Goal: Find specific page/section: Find specific page/section

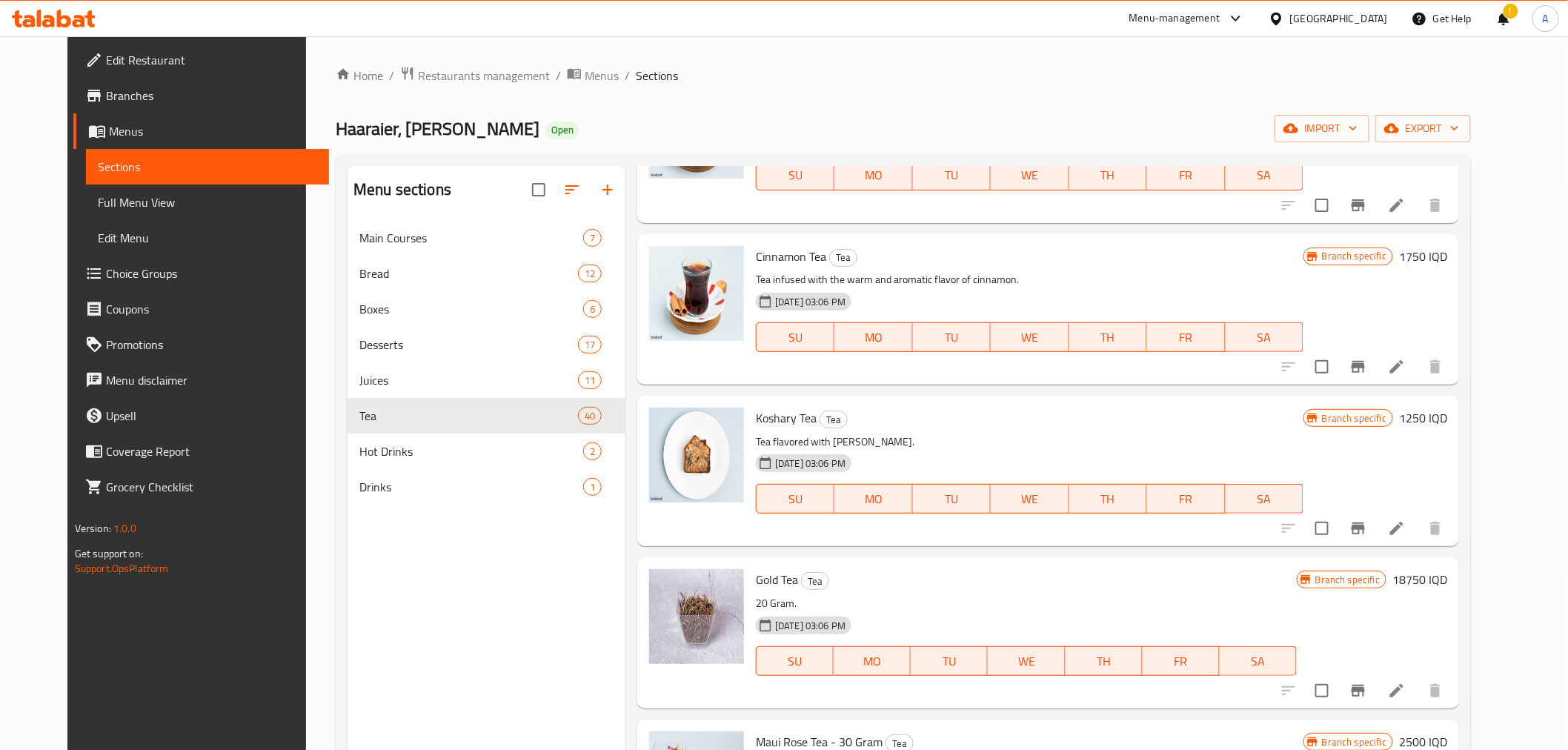
scroll to position [5286, 0]
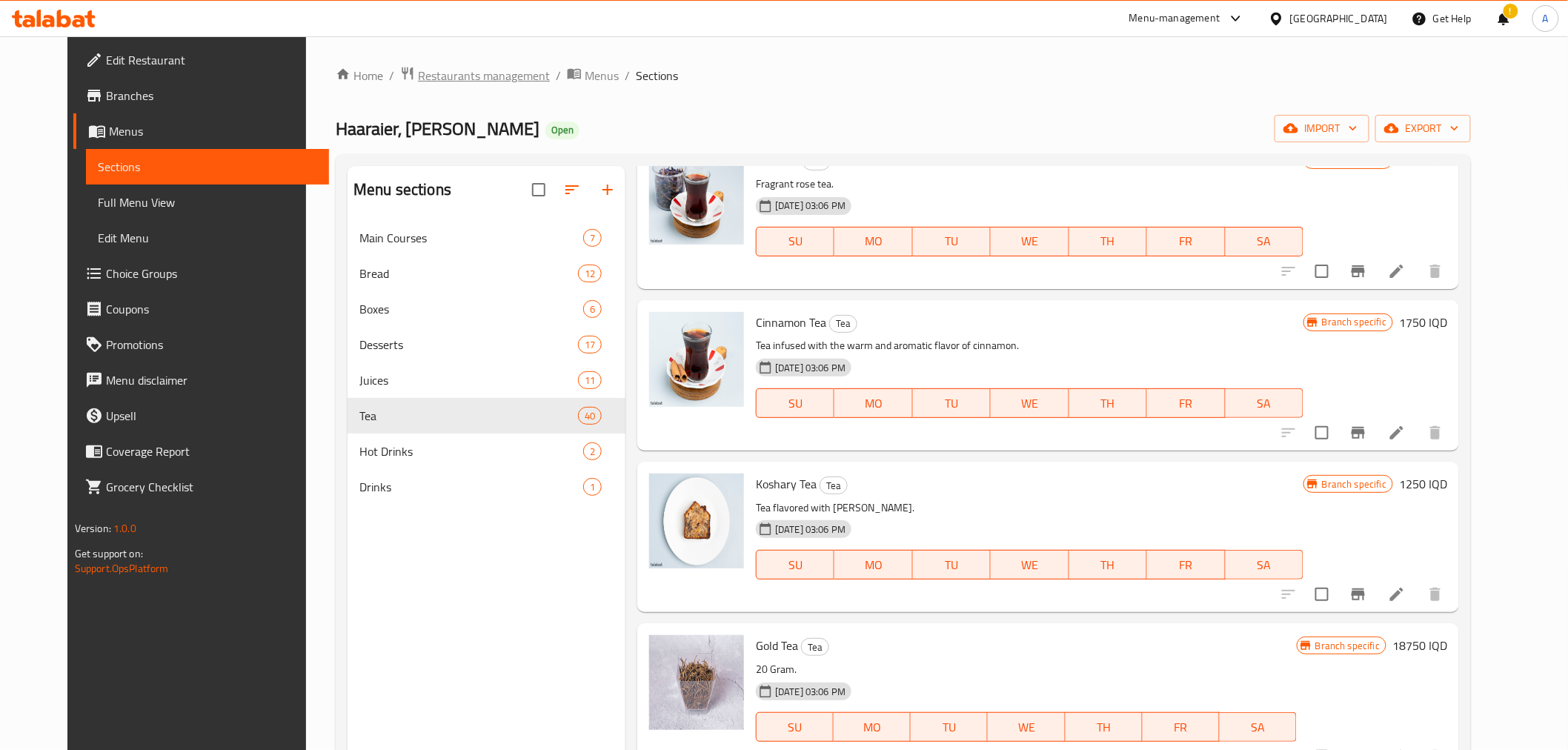
click at [429, 75] on span "Restaurants management" at bounding box center [484, 75] width 132 height 18
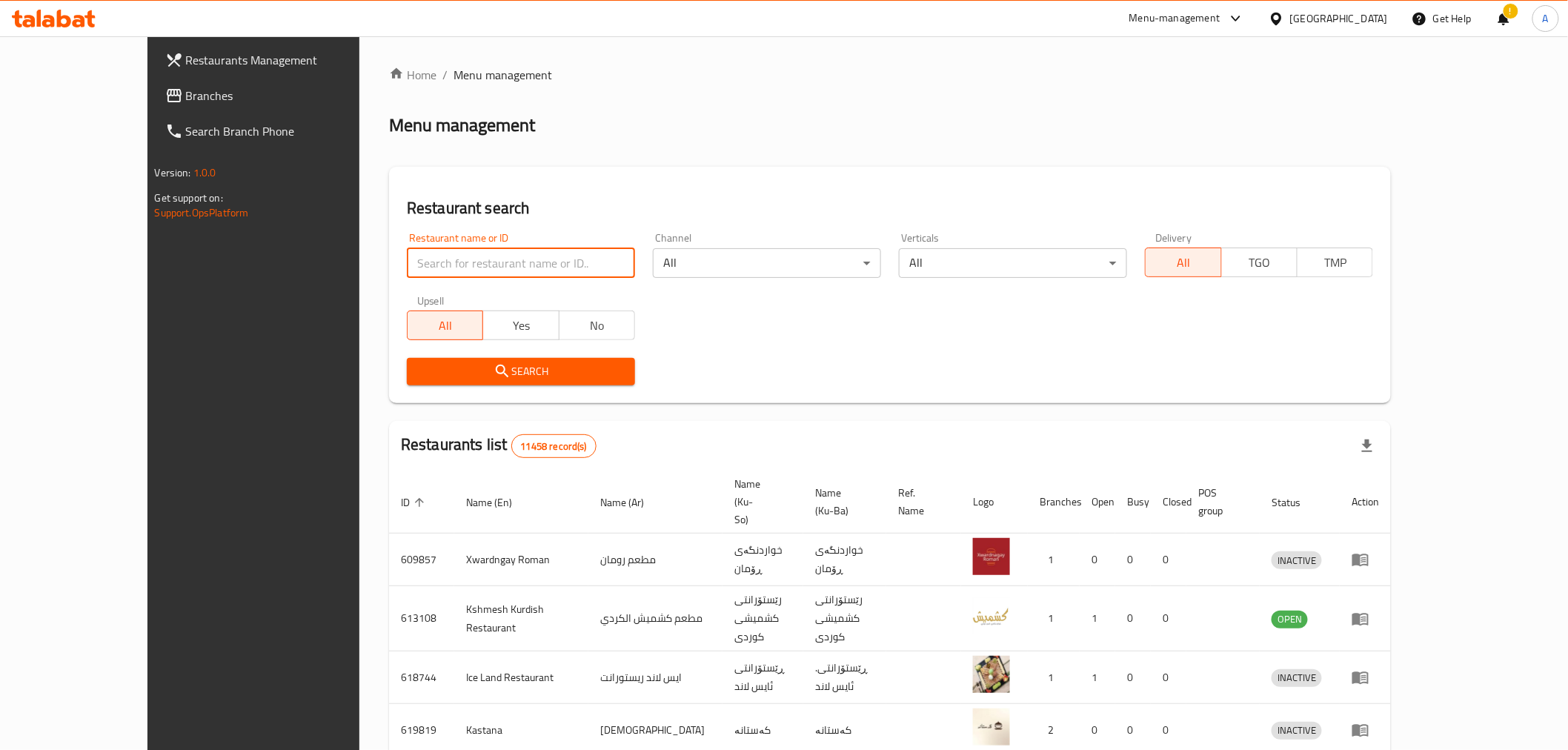
click at [407, 268] on input "search" at bounding box center [521, 263] width 229 height 29
paste input "647757"
click button "Search" at bounding box center [521, 372] width 229 height 28
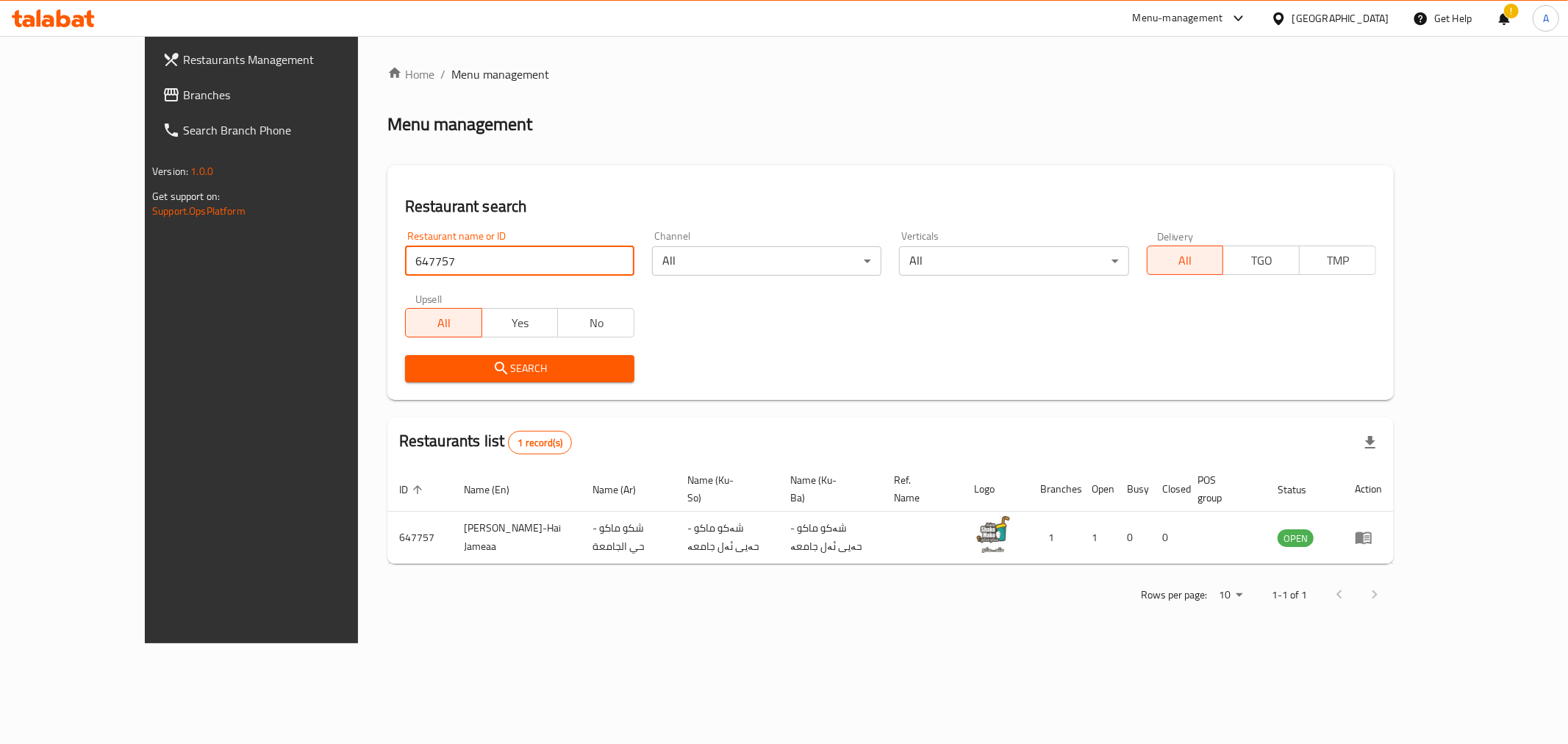
click at [405, 262] on input "647757" at bounding box center [520, 261] width 229 height 29
type input "حراير"
click button "Search" at bounding box center [520, 369] width 229 height 27
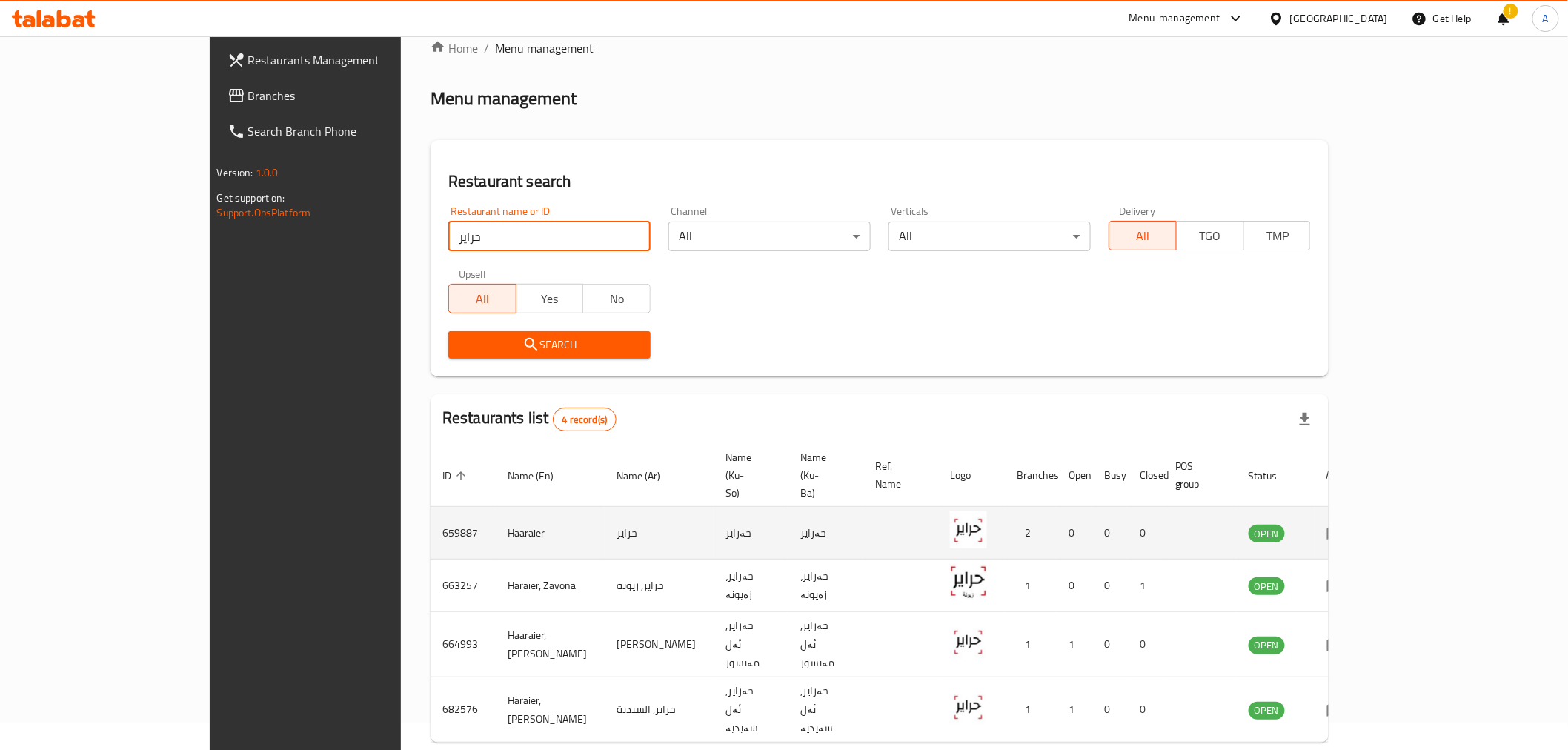
scroll to position [41, 0]
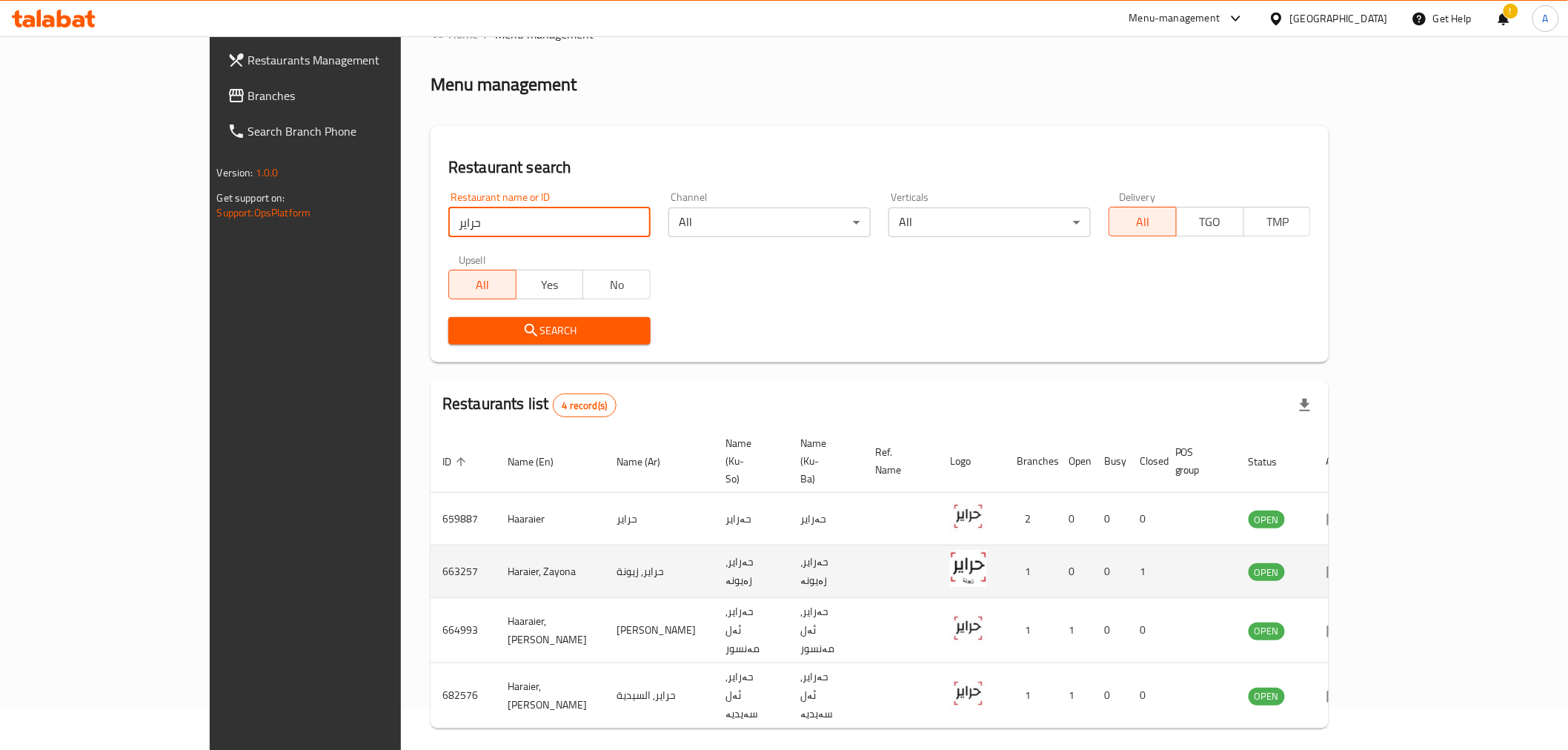
click at [430, 546] on td "663257" at bounding box center [463, 572] width 65 height 53
copy td "663257"
